Goal: Information Seeking & Learning: Learn about a topic

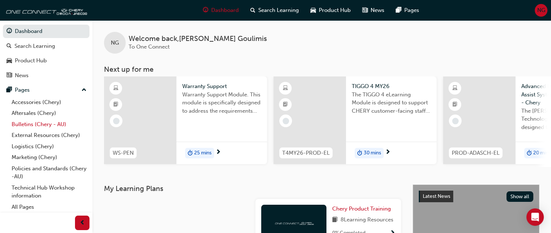
click at [56, 126] on link "Bulletins (Chery - AU)" at bounding box center [49, 124] width 81 height 11
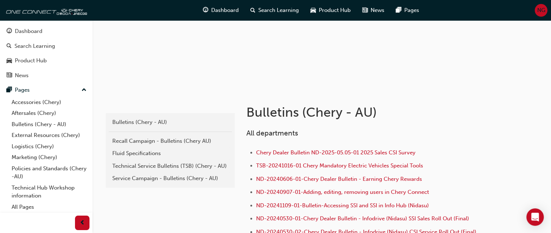
scroll to position [109, 0]
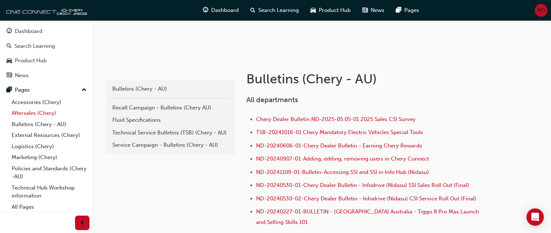
click at [33, 113] on link "Aftersales (Chery)" at bounding box center [49, 113] width 81 height 11
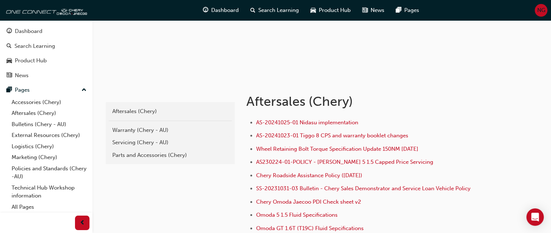
scroll to position [72, 0]
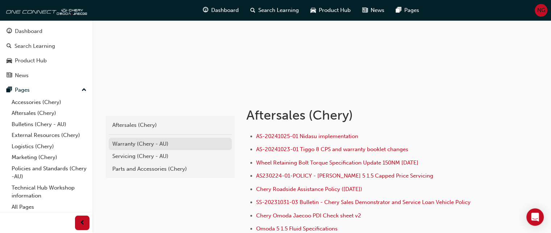
click at [155, 142] on div "Warranty (Chery - AU)" at bounding box center [170, 144] width 116 height 8
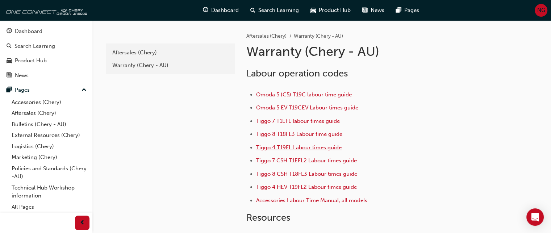
click at [281, 147] on span "Tiggo 4 T19FL Labour times guide" at bounding box center [299, 147] width 86 height 7
click at [49, 127] on link "Bulletins (Chery - AU)" at bounding box center [49, 124] width 81 height 11
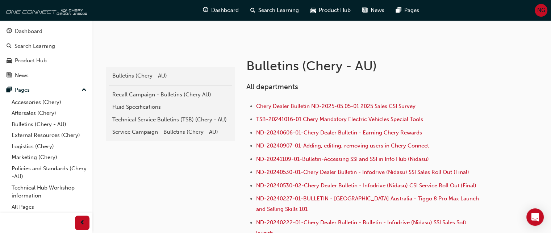
scroll to position [113, 0]
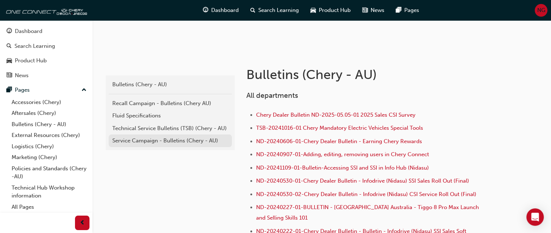
click at [158, 142] on div "Service Campaign - Bulletins (Chery - AU)" at bounding box center [170, 141] width 116 height 8
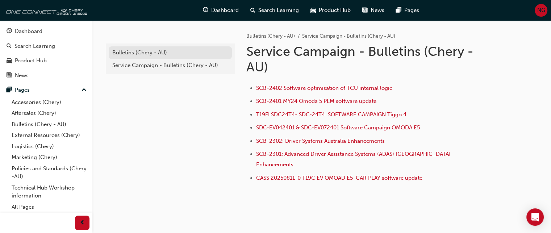
click at [134, 53] on div "Bulletins (Chery - AU)" at bounding box center [170, 53] width 116 height 8
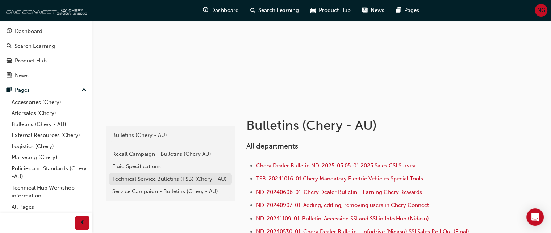
scroll to position [72, 0]
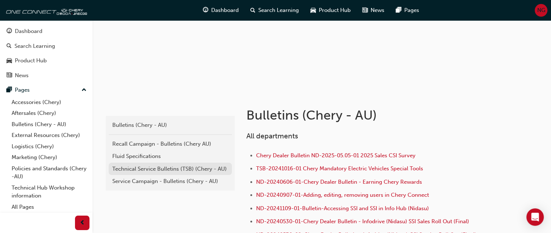
click at [171, 170] on div "Technical Service Bulletins (TSB) (Chery - AU)" at bounding box center [170, 169] width 116 height 8
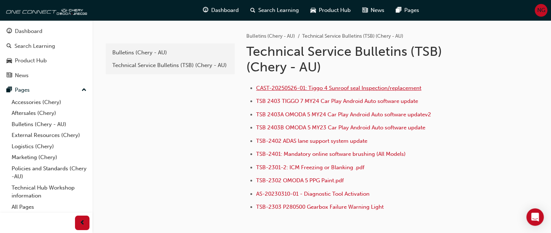
click at [286, 89] on span "CAST-20250526-01: Tiggo 4 Sunroof seal Inspection/replacement" at bounding box center [338, 88] width 165 height 7
